Goal: Navigation & Orientation: Find specific page/section

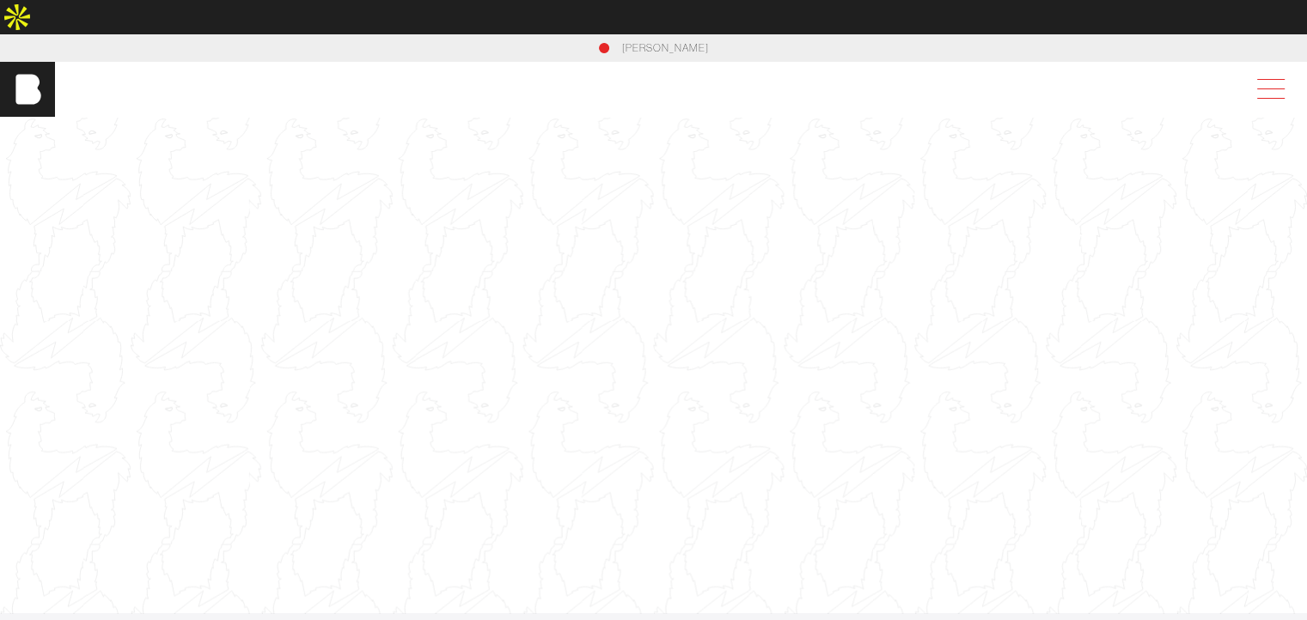
click at [1287, 74] on span at bounding box center [1268, 89] width 40 height 31
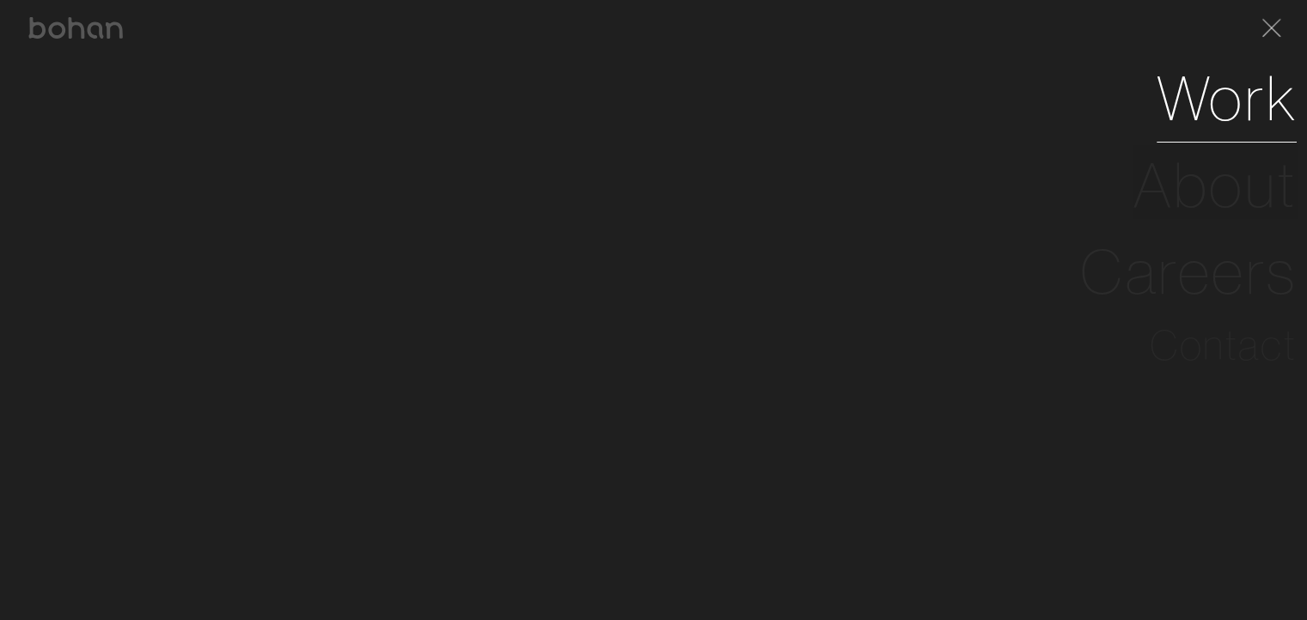
drag, startPoint x: 1194, startPoint y: 101, endPoint x: 1183, endPoint y: 90, distance: 15.2
click at [1193, 99] on link "Work" at bounding box center [1227, 98] width 140 height 87
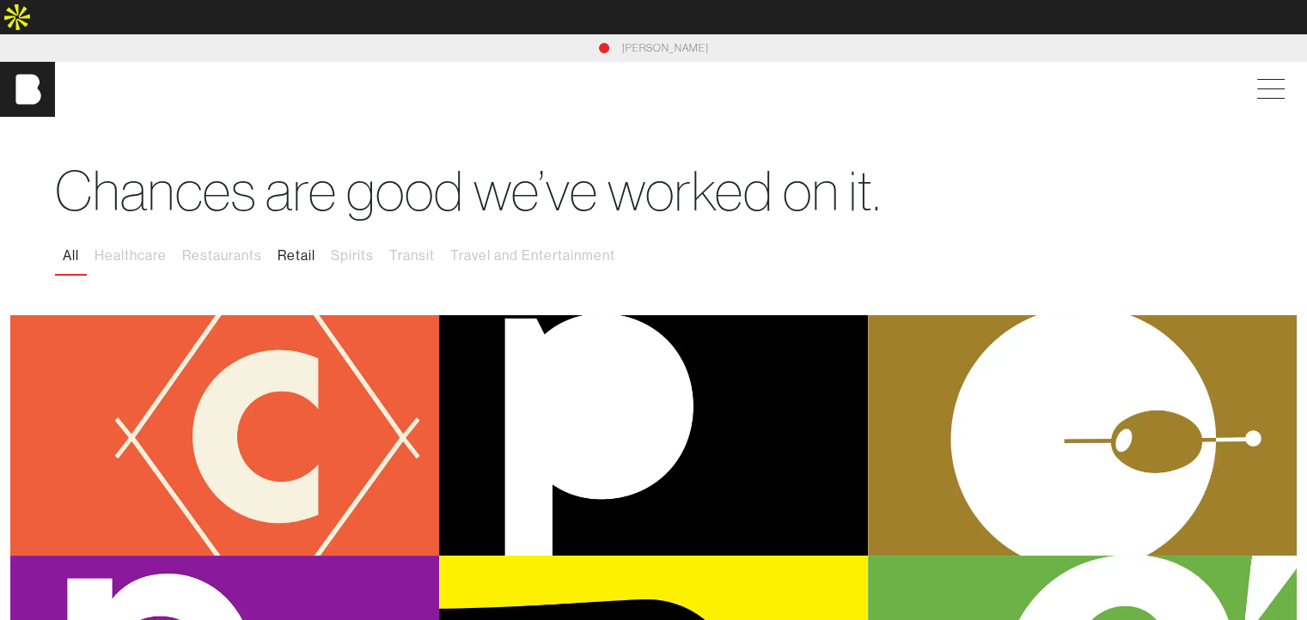
click at [290, 238] on button "Retail" at bounding box center [296, 256] width 53 height 36
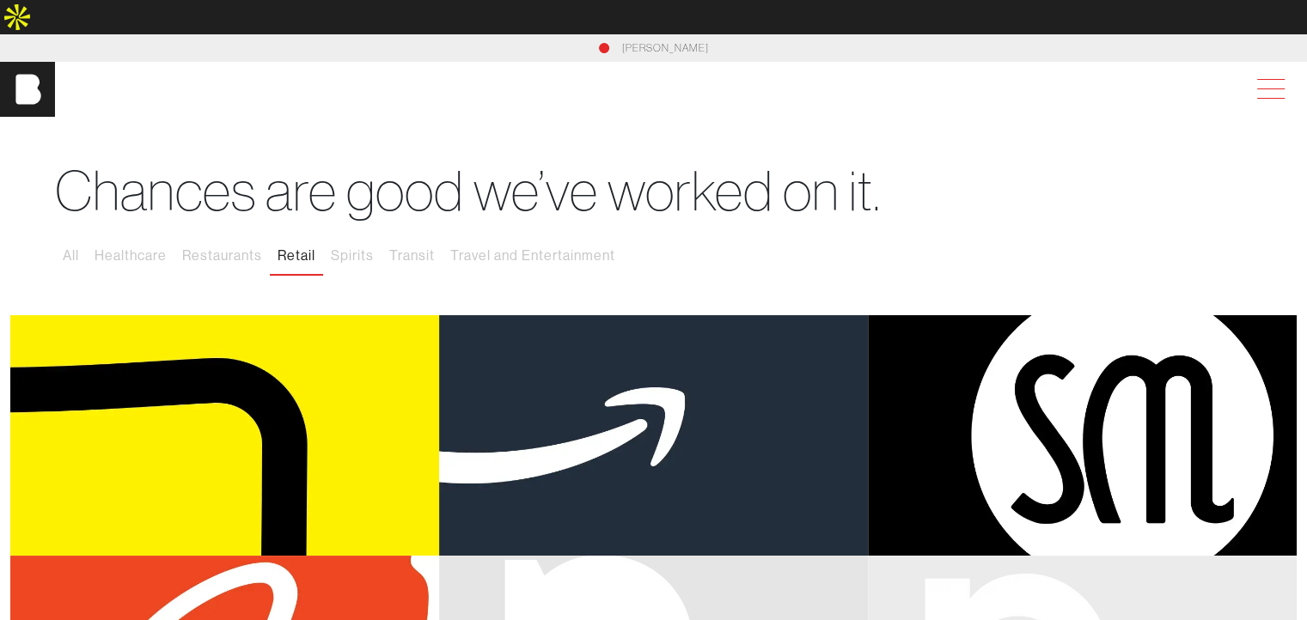
drag, startPoint x: 1277, startPoint y: 56, endPoint x: 1268, endPoint y: 49, distance: 11.0
click at [1277, 74] on span at bounding box center [1268, 89] width 40 height 31
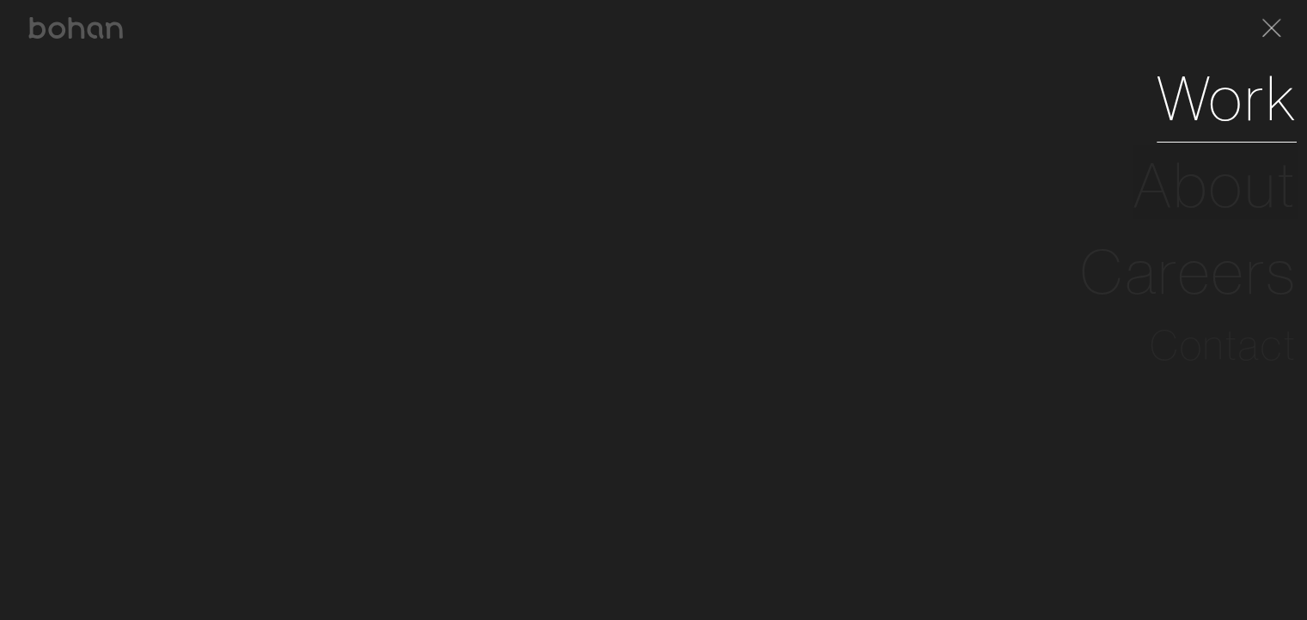
click at [1203, 108] on link "Work" at bounding box center [1227, 98] width 140 height 87
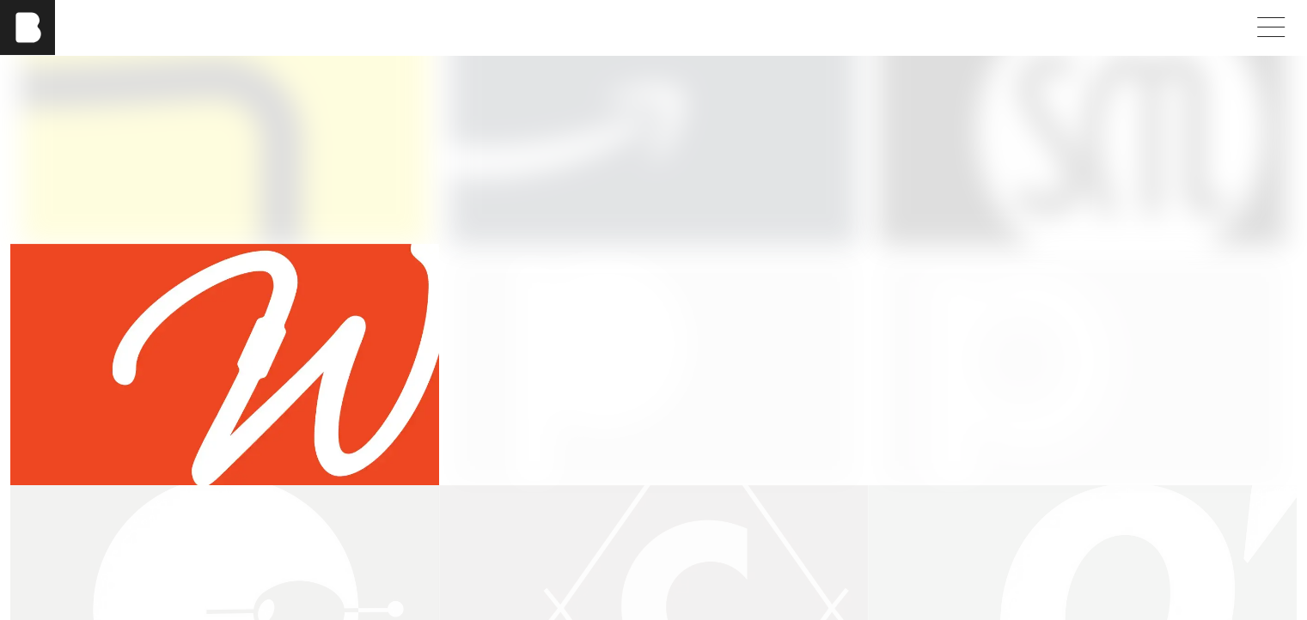
scroll to position [309, 0]
